Goal: Find specific page/section: Find specific page/section

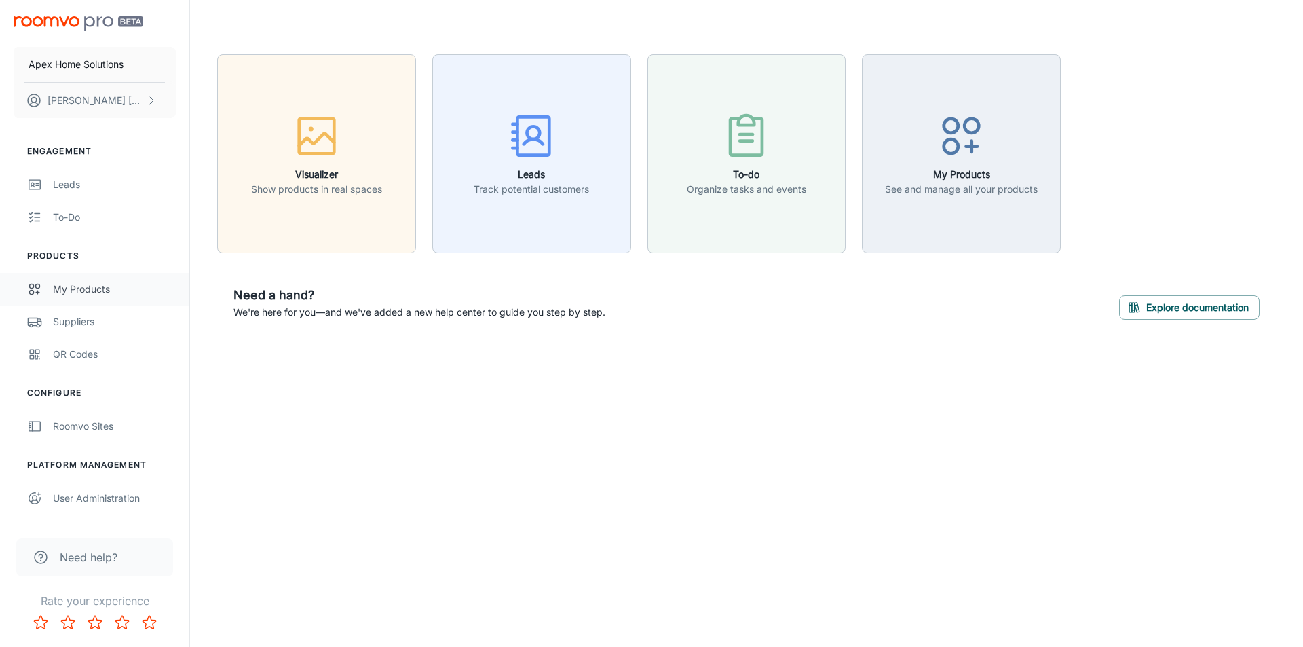
click at [90, 293] on div "My Products" at bounding box center [114, 289] width 123 height 15
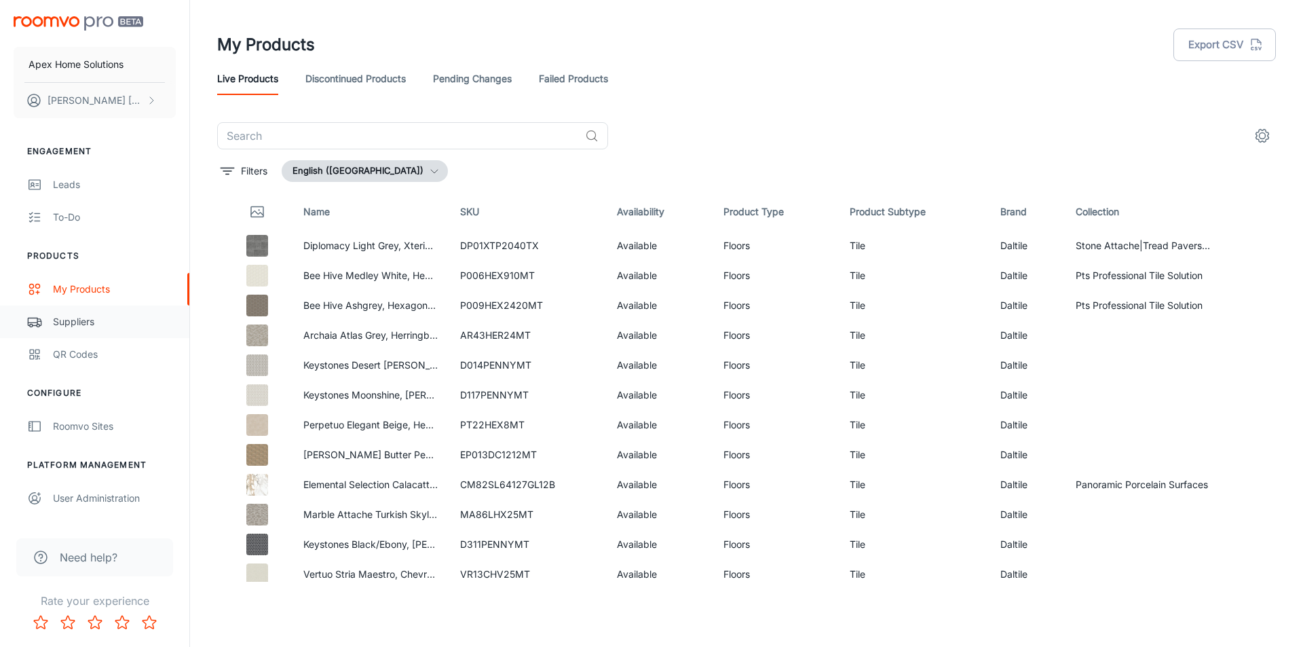
click at [81, 326] on div "Suppliers" at bounding box center [114, 321] width 123 height 15
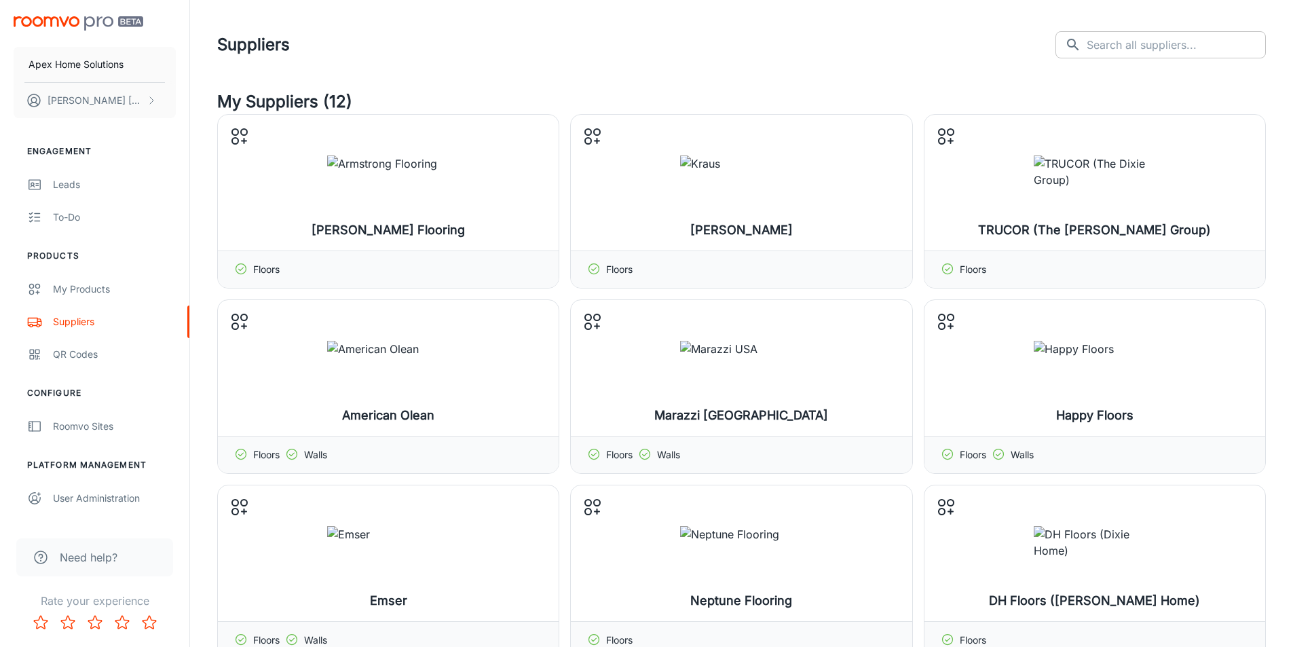
click at [1149, 49] on input "text" at bounding box center [1176, 44] width 179 height 27
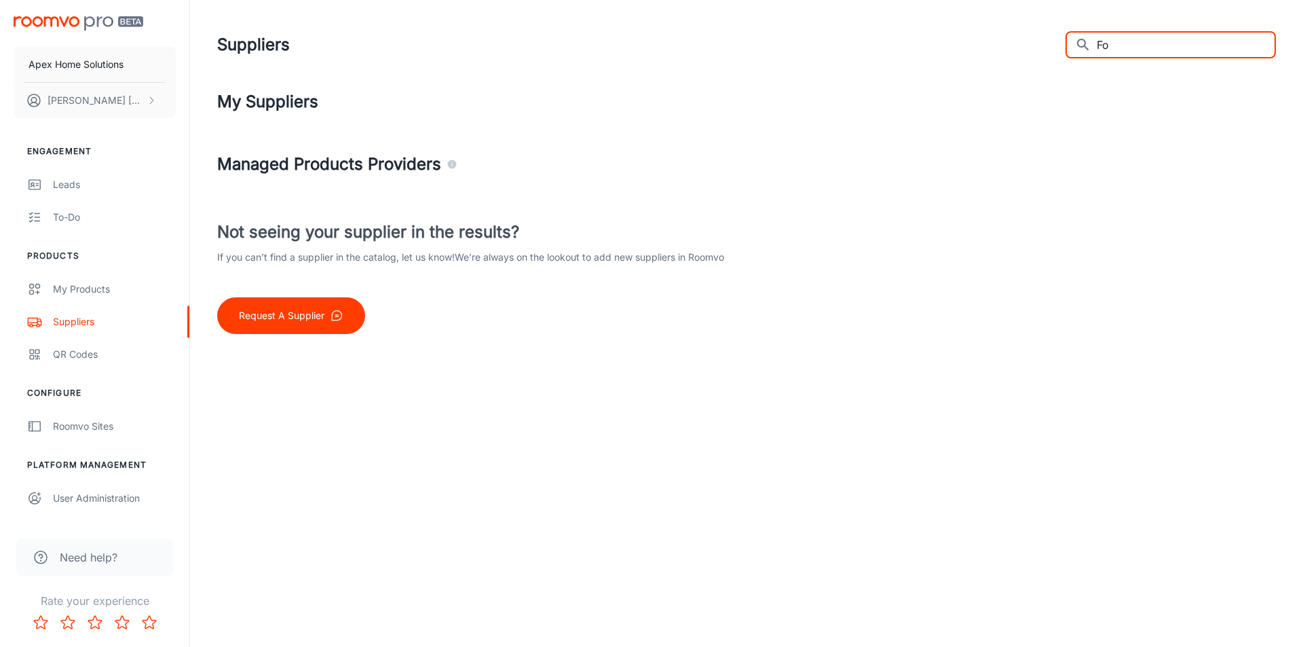
type input "F"
